Goal: Communication & Community: Connect with others

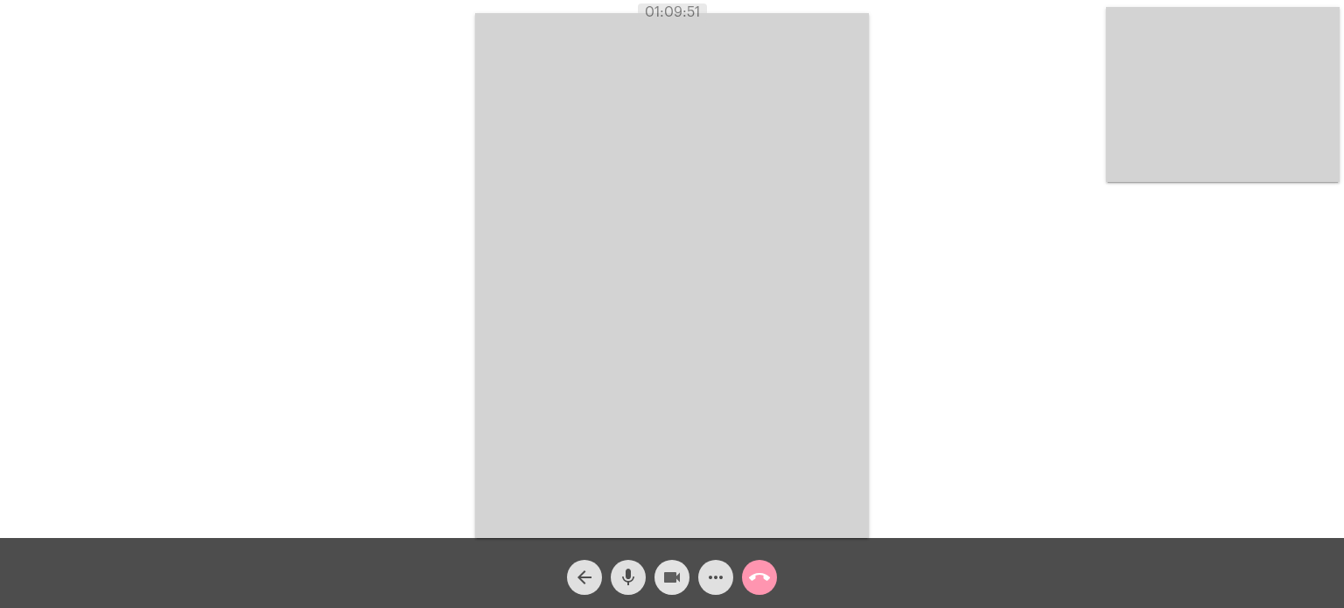
click at [681, 567] on mat-icon "videocam" at bounding box center [671, 577] width 21 height 21
click at [626, 582] on mat-icon "mic" at bounding box center [628, 577] width 21 height 21
click at [588, 607] on html "01:24:04 Acessando Câmera e Microfone... arrow_back mic_off videocam_off more_h…" at bounding box center [672, 304] width 1344 height 608
click at [626, 569] on mat-icon "mic_off" at bounding box center [628, 577] width 21 height 21
click at [652, 578] on div "videocam_off" at bounding box center [672, 573] width 44 height 44
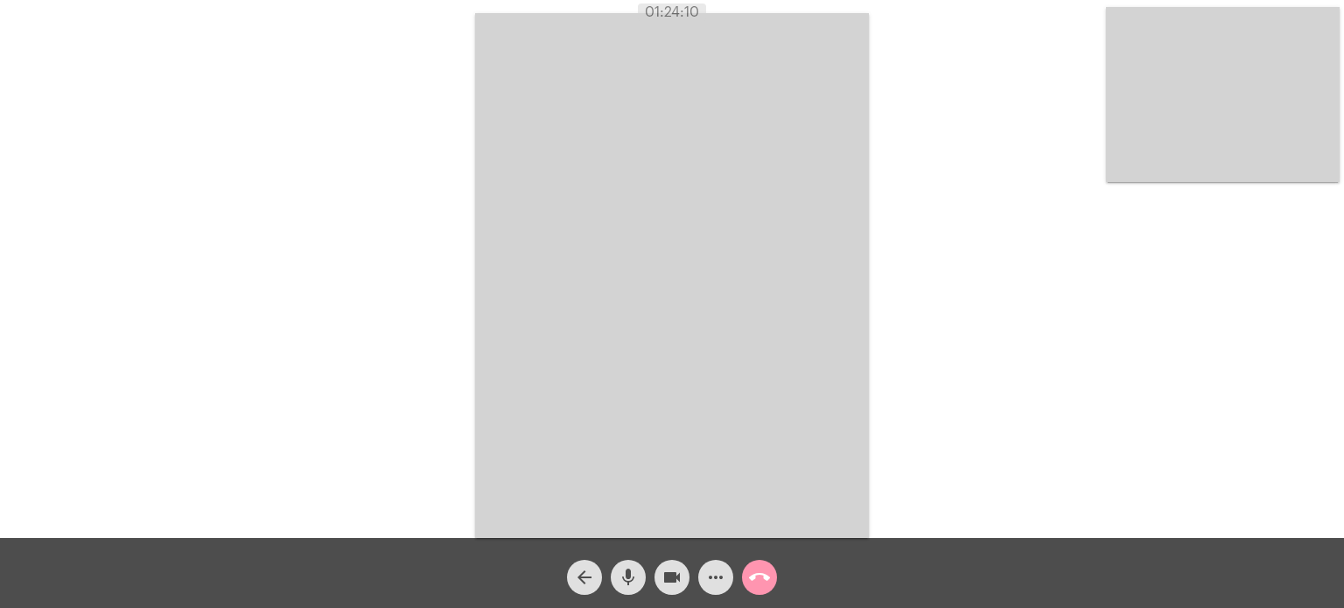
click at [845, 436] on video at bounding box center [672, 275] width 394 height 525
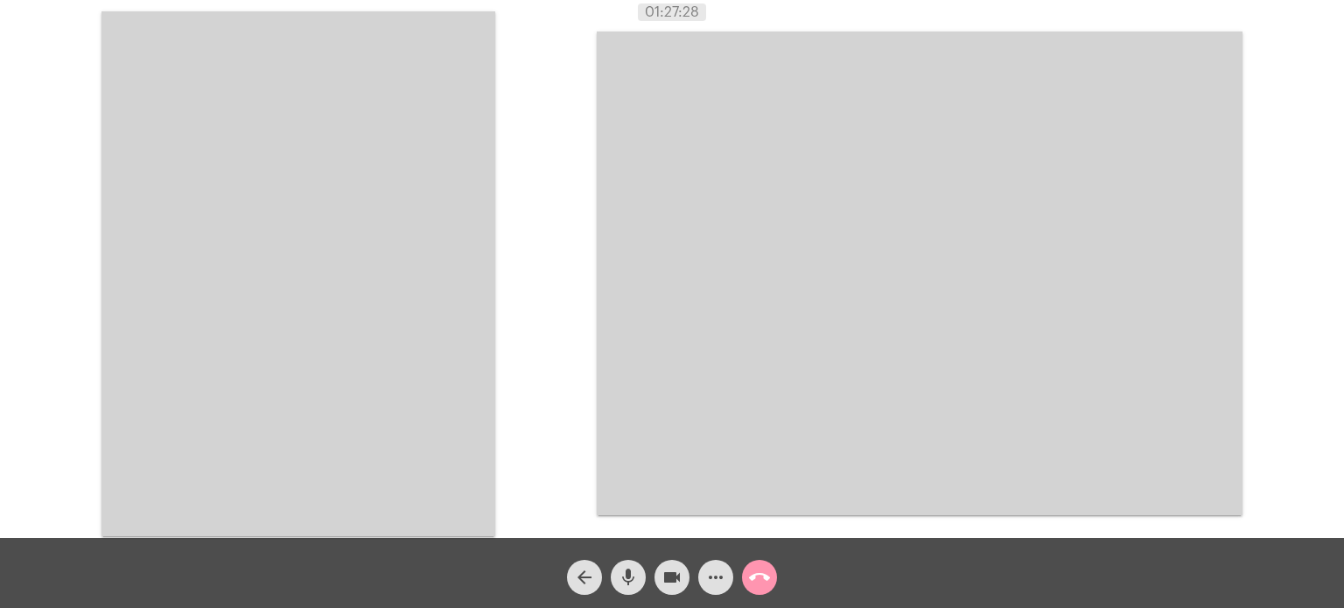
click at [1236, 129] on video at bounding box center [920, 273] width 646 height 484
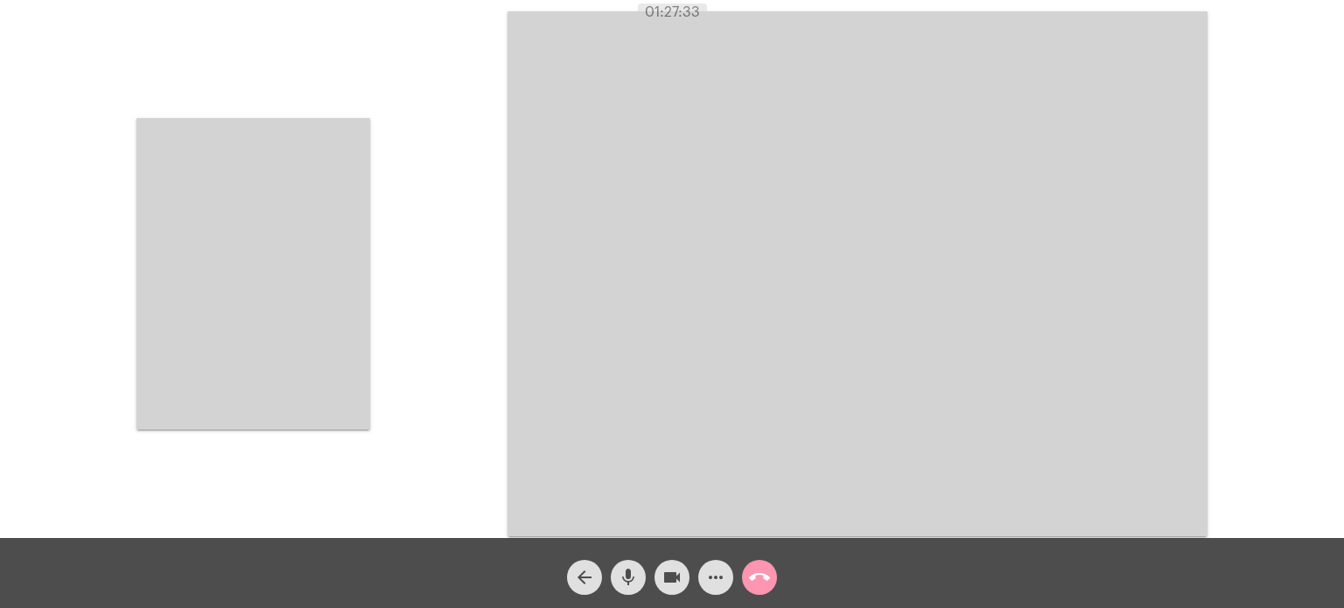
click at [283, 248] on video at bounding box center [253, 273] width 234 height 311
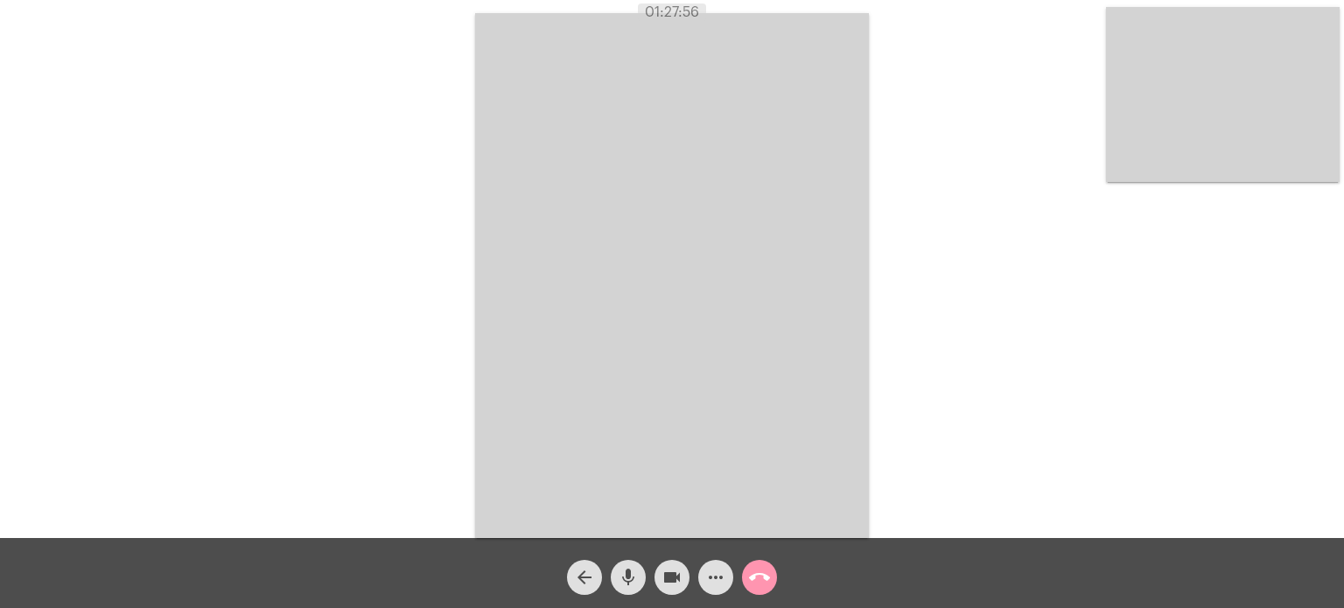
click at [1072, 341] on div "Acessando Câmera e Microfone..." at bounding box center [672, 273] width 1340 height 538
click at [782, 236] on video at bounding box center [672, 275] width 394 height 525
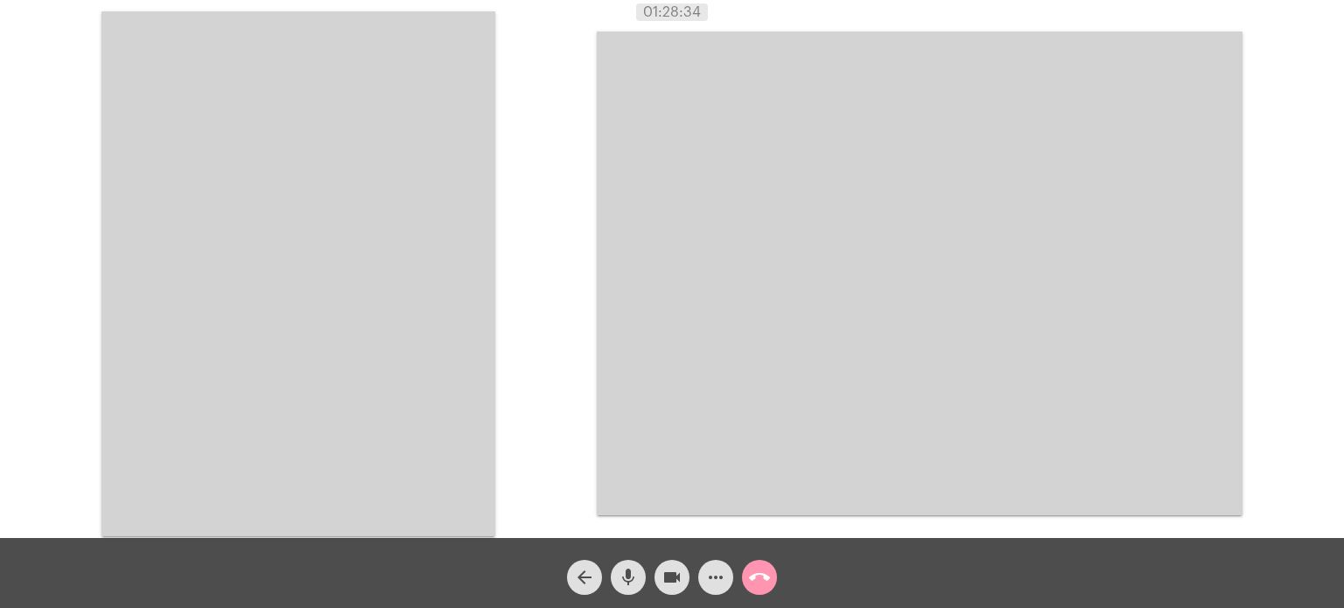
click at [1253, 79] on div "Acessando Câmera e Microfone..." at bounding box center [672, 272] width 1340 height 538
click at [600, 242] on video at bounding box center [920, 273] width 646 height 484
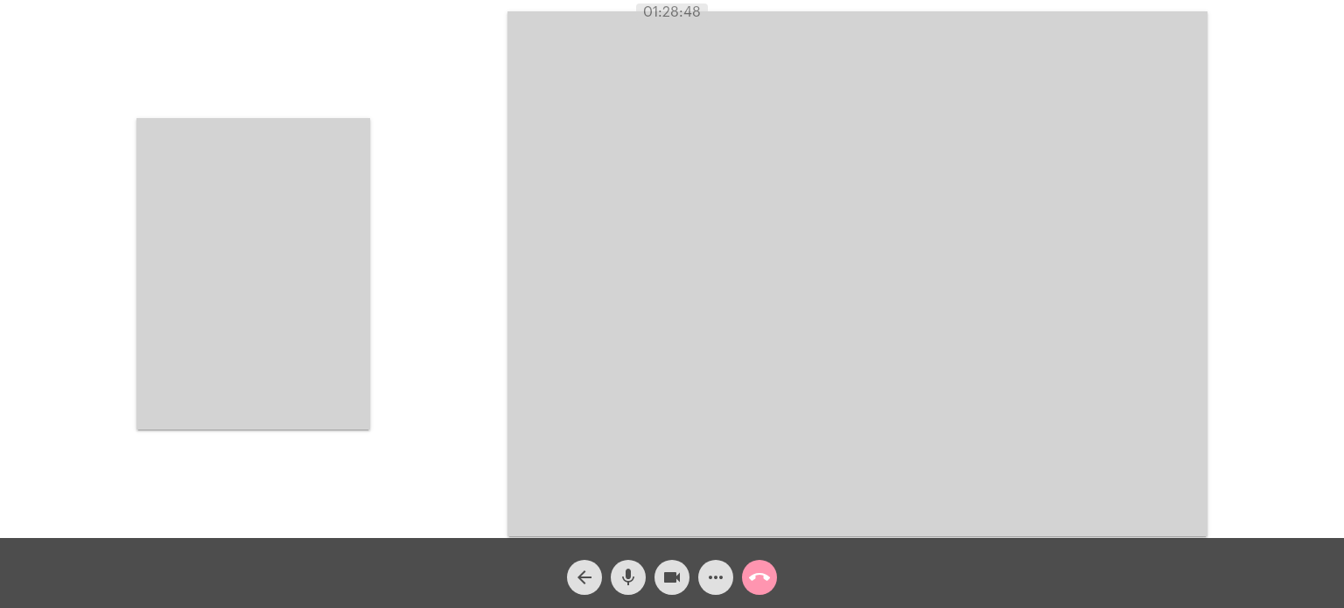
click at [485, 271] on div "Acessando Câmera e Microfone..." at bounding box center [672, 272] width 1340 height 538
click at [334, 288] on video at bounding box center [253, 273] width 234 height 311
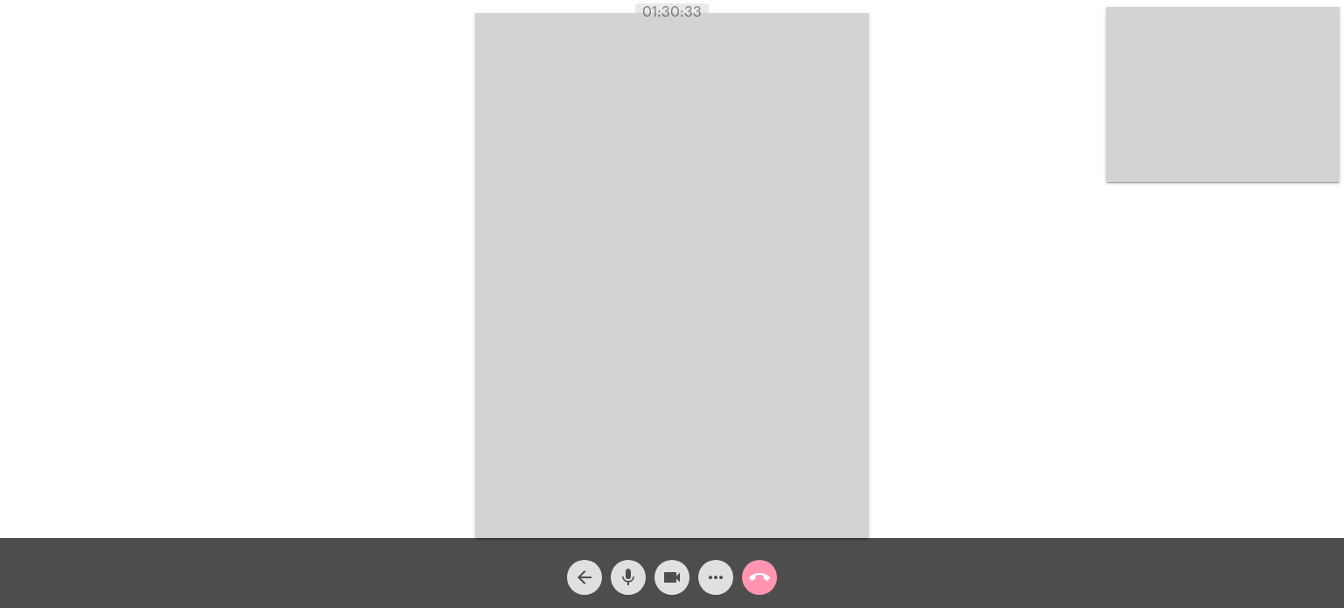
click at [972, 122] on div "Acessando Câmera e Microfone..." at bounding box center [672, 273] width 1340 height 538
click at [1026, 57] on div "Acessando Câmera e Microfone..." at bounding box center [672, 273] width 1340 height 538
click at [764, 570] on mat-icon "call_end" at bounding box center [759, 577] width 21 height 21
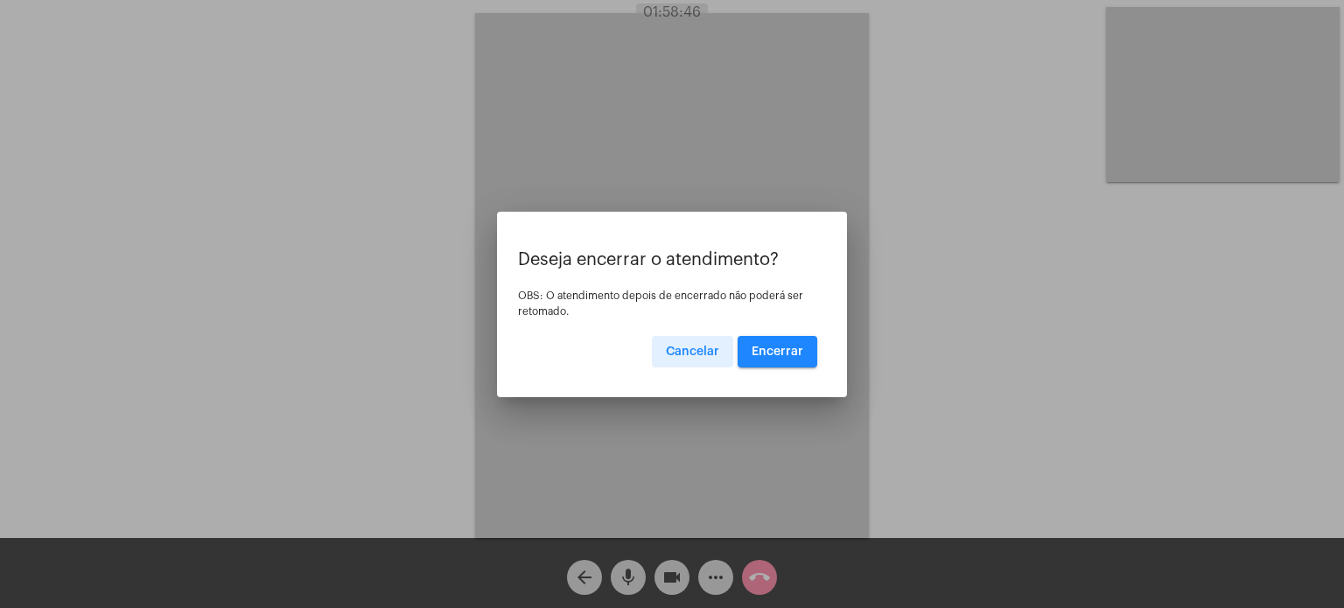
click at [788, 346] on span "Encerrar" at bounding box center [777, 352] width 52 height 12
